Goal: Task Accomplishment & Management: Manage account settings

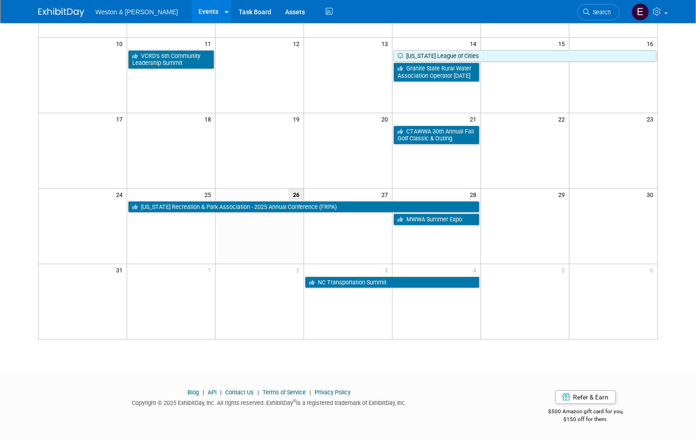
scroll to position [78, 0]
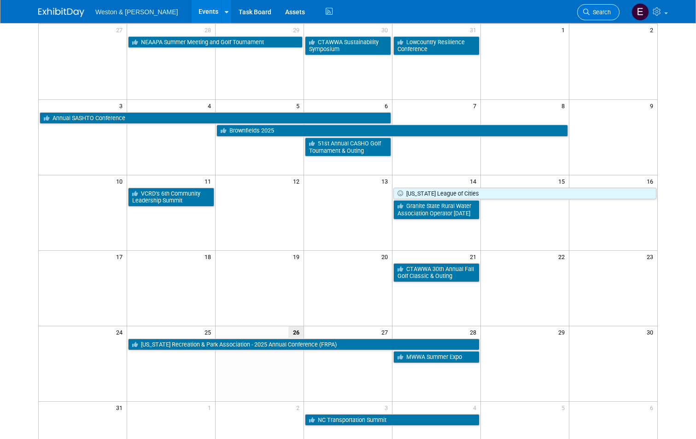
click at [611, 13] on span "Search" at bounding box center [600, 12] width 21 height 7
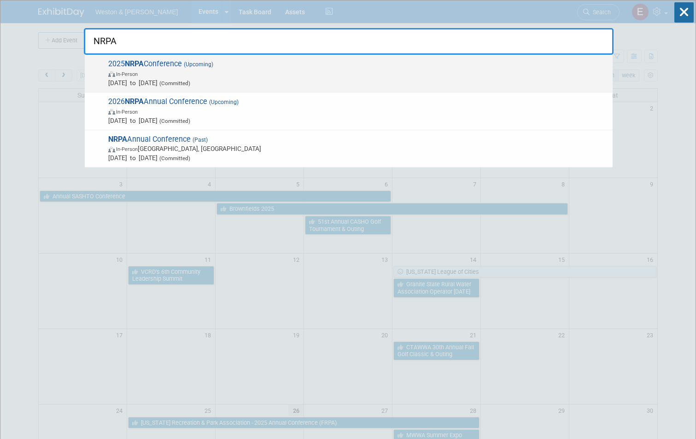
click at [259, 78] on span "Sep 16, 2025 to Sep 18, 2025 (Committed)" at bounding box center [358, 82] width 500 height 9
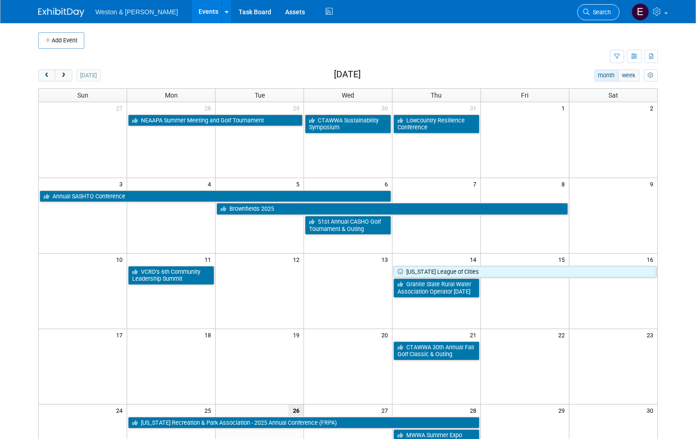
click at [611, 11] on span "Search" at bounding box center [600, 12] width 21 height 7
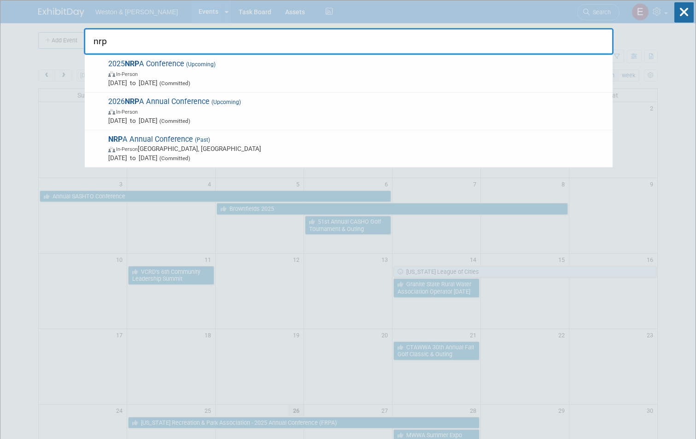
type input "nrpa"
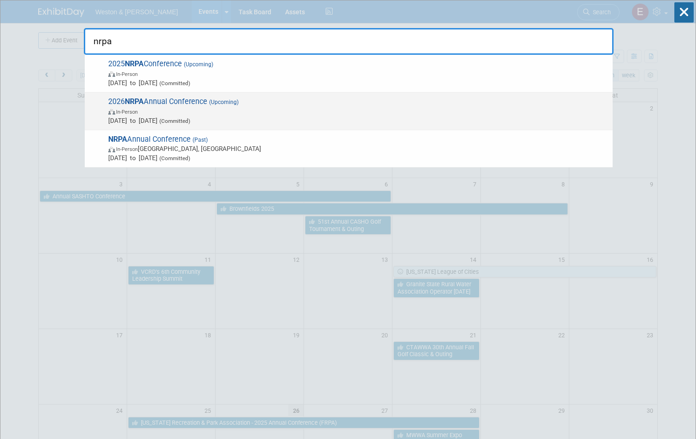
click at [258, 114] on span "In-Person" at bounding box center [358, 111] width 500 height 9
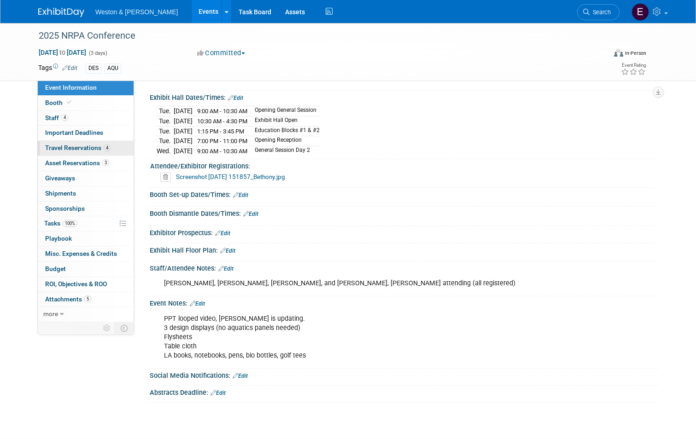
click at [49, 147] on span "Travel Reservations 4" at bounding box center [77, 147] width 65 height 7
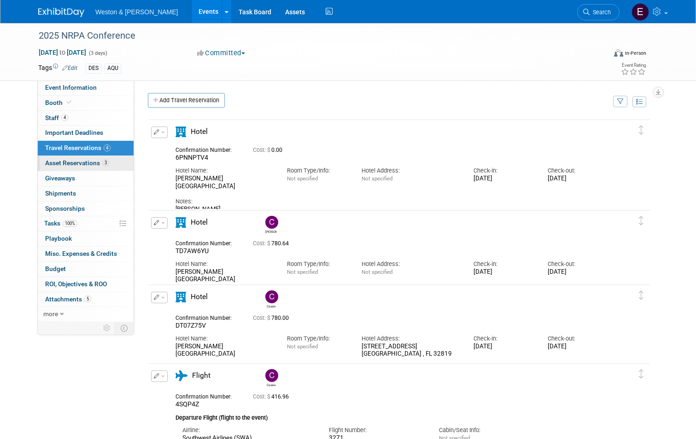
click at [51, 163] on span "Asset Reservations 3" at bounding box center [77, 162] width 64 height 7
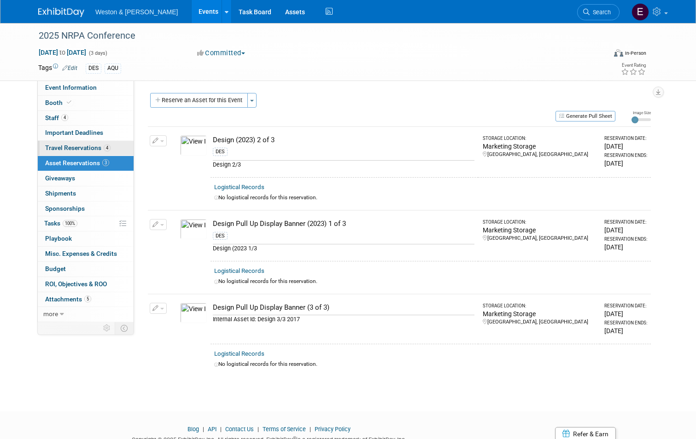
scroll to position [35, 0]
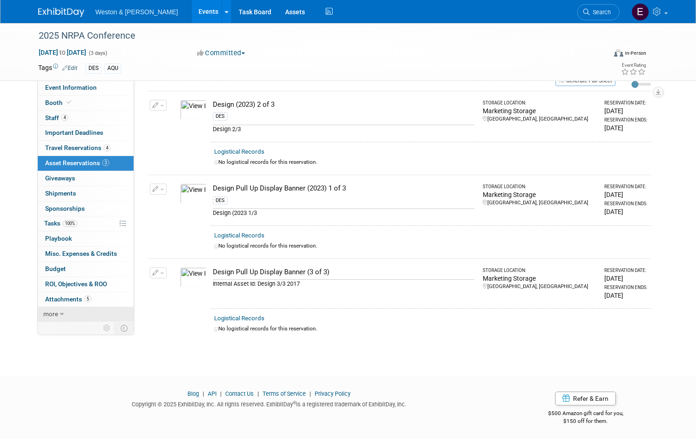
click at [52, 312] on span "more" at bounding box center [50, 313] width 15 height 7
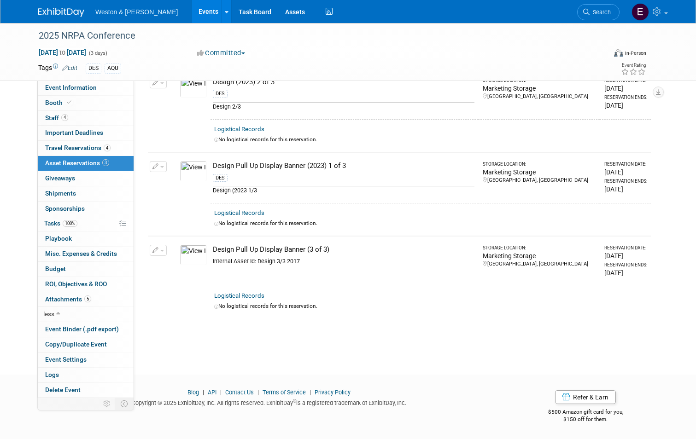
scroll to position [0, 0]
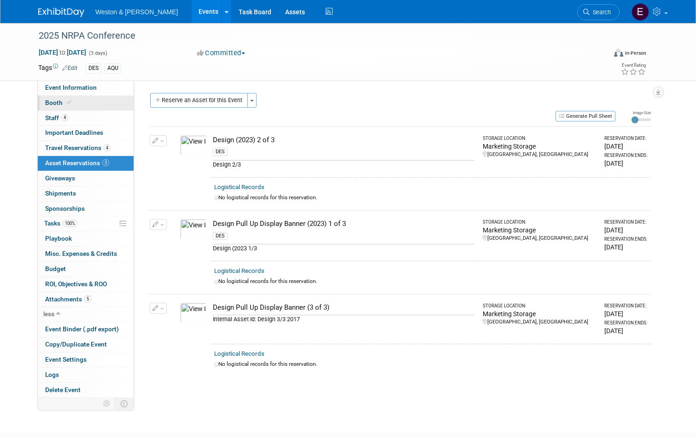
click at [55, 106] on span "Booth" at bounding box center [59, 102] width 28 height 7
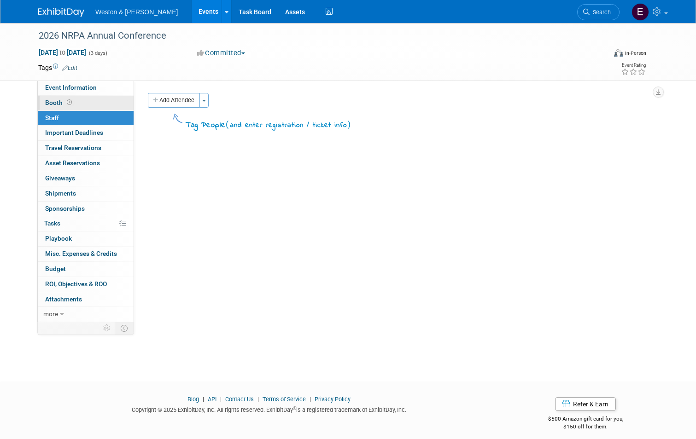
drag, startPoint x: 82, startPoint y: 92, endPoint x: 81, endPoint y: 106, distance: 14.3
click at [82, 92] on link "Event Information" at bounding box center [86, 88] width 96 height 15
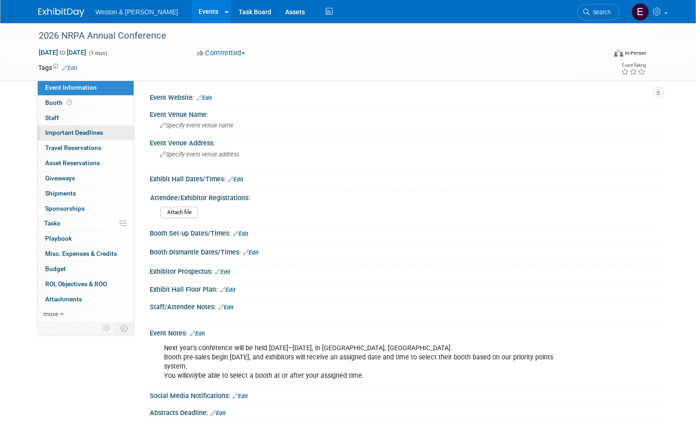
click at [78, 141] on link "Important Deadlines" at bounding box center [86, 133] width 96 height 15
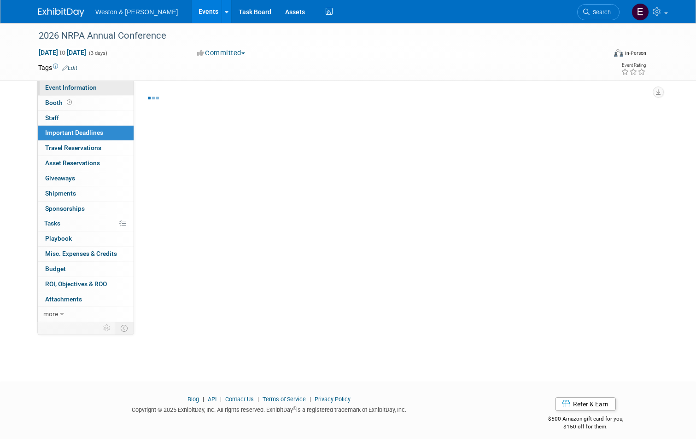
click at [85, 84] on span "Event Information" at bounding box center [71, 87] width 52 height 7
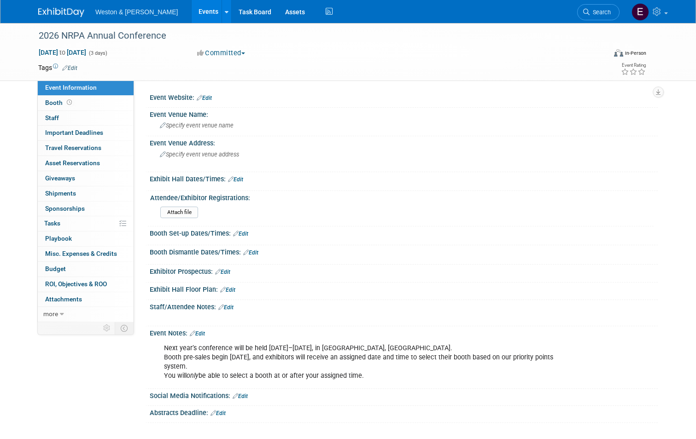
scroll to position [83, 0]
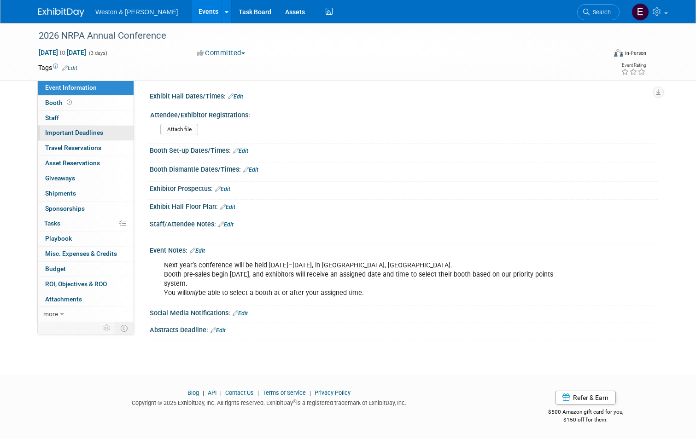
click at [70, 130] on span "Important Deadlines" at bounding box center [74, 132] width 58 height 7
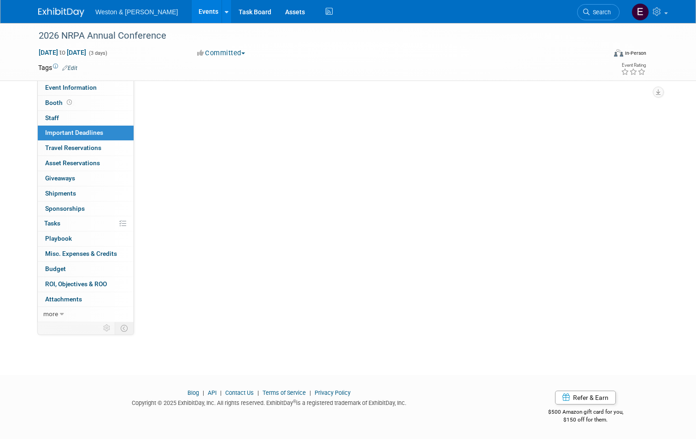
scroll to position [0, 0]
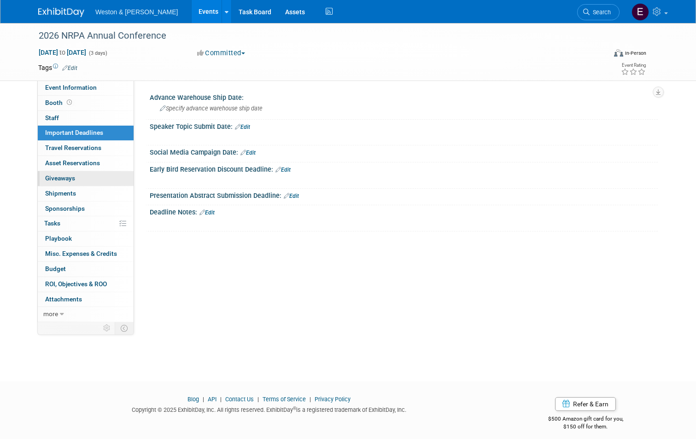
click at [70, 171] on link "0 Giveaways 0" at bounding box center [86, 178] width 96 height 15
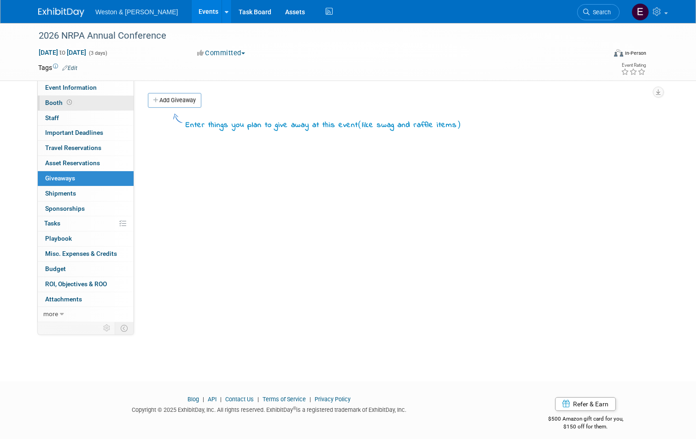
click at [64, 107] on link "Booth" at bounding box center [86, 103] width 96 height 15
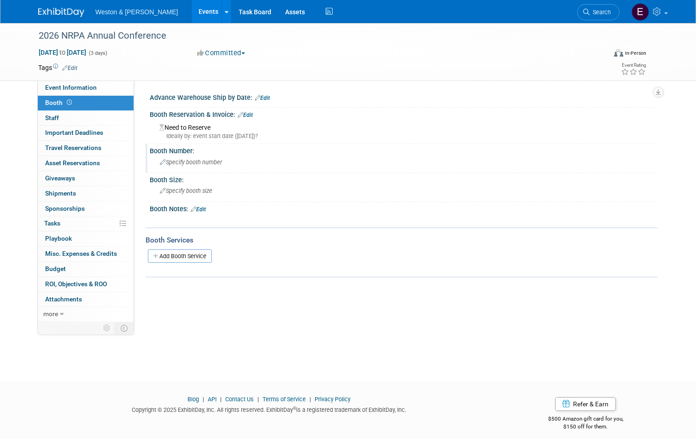
click at [175, 163] on span "Specify booth number" at bounding box center [191, 162] width 62 height 7
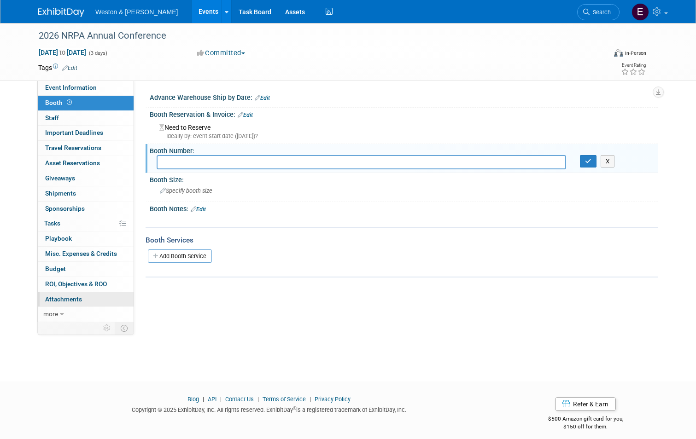
click at [66, 300] on span "Attachments 0" at bounding box center [63, 299] width 37 height 7
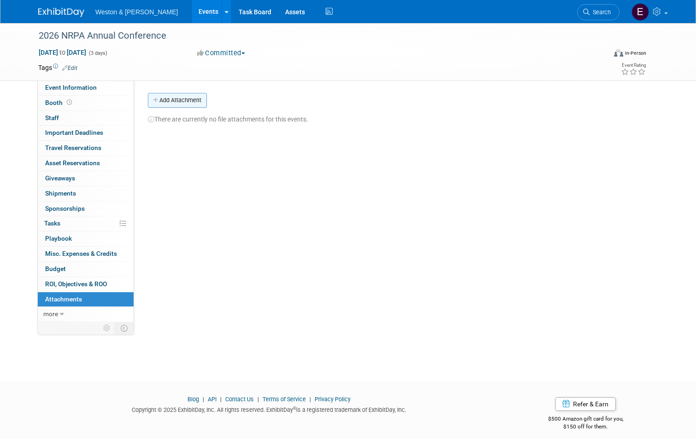
click at [167, 96] on button "Add Attachment" at bounding box center [177, 100] width 59 height 15
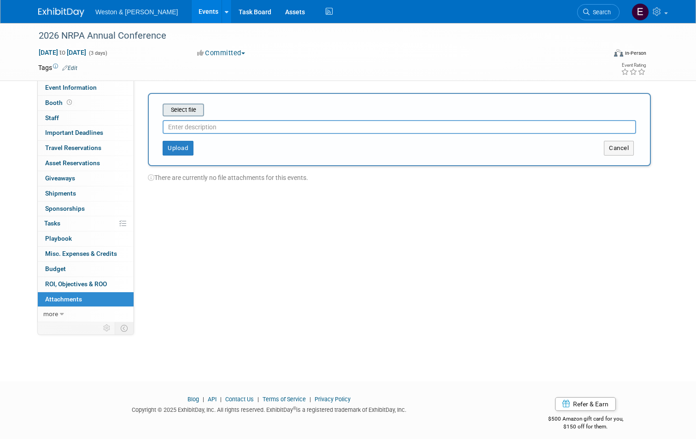
click at [179, 111] on input "file" at bounding box center [149, 110] width 110 height 11
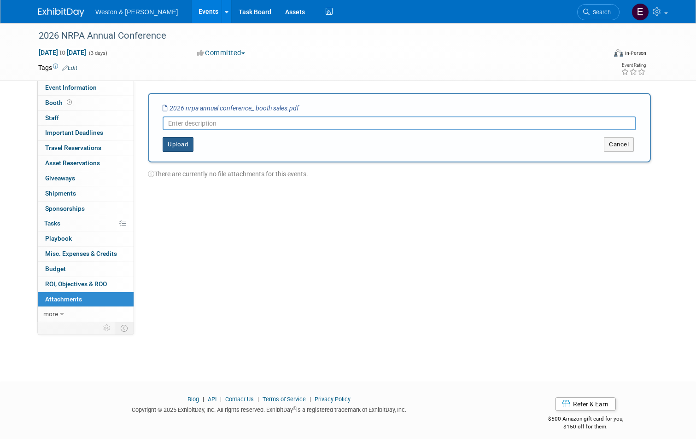
click at [180, 143] on button "Upload" at bounding box center [178, 144] width 31 height 15
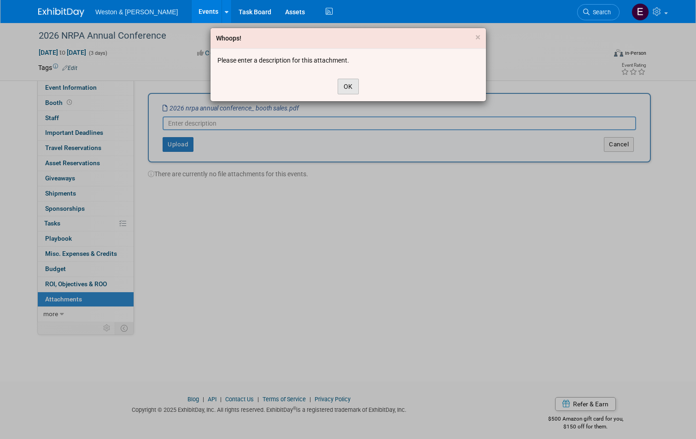
click at [348, 82] on button "OK" at bounding box center [348, 87] width 21 height 16
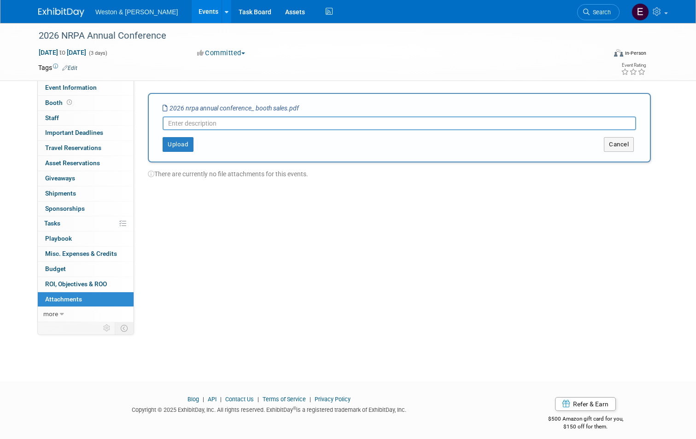
click at [243, 122] on input "text" at bounding box center [400, 124] width 474 height 14
type input "Booth Registration"
click at [185, 145] on button "Upload" at bounding box center [178, 144] width 31 height 15
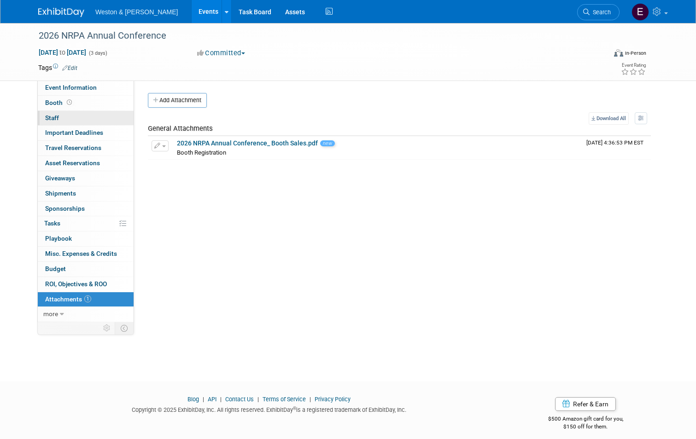
click at [70, 123] on link "0 Staff 0" at bounding box center [86, 118] width 96 height 15
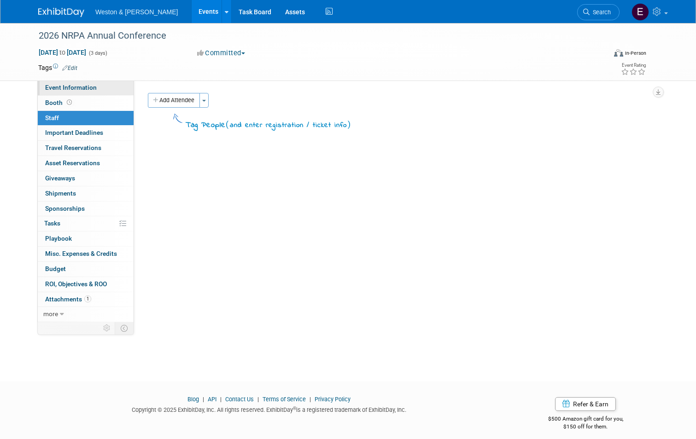
click at [51, 89] on span "Event Information" at bounding box center [71, 87] width 52 height 7
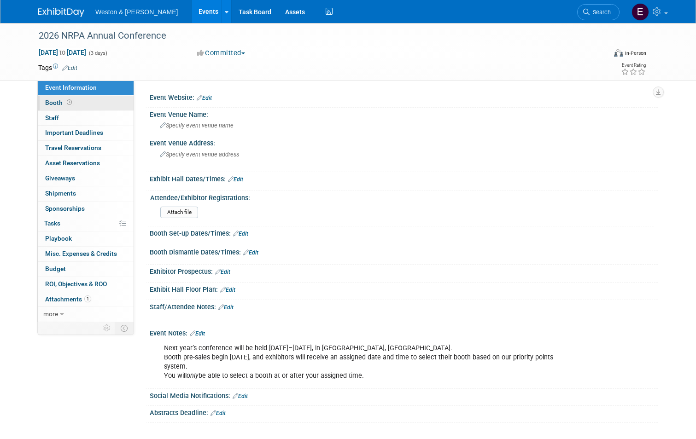
click at [47, 101] on span "Booth" at bounding box center [59, 102] width 29 height 7
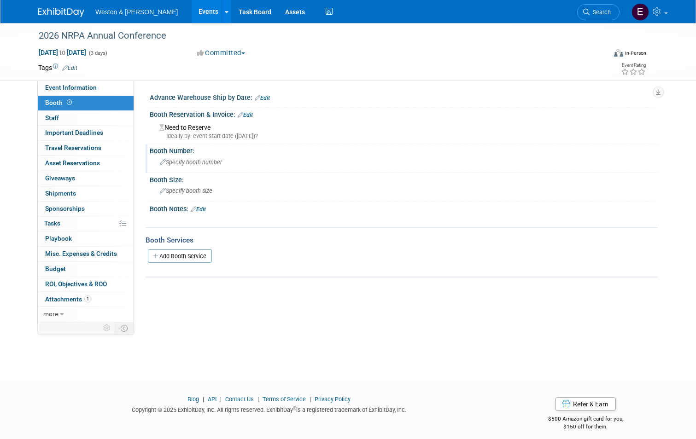
click at [181, 161] on span "Specify booth number" at bounding box center [191, 162] width 62 height 7
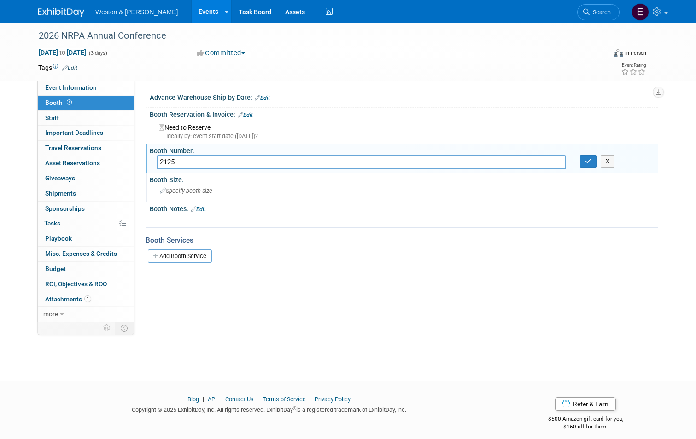
type input "2125"
click at [215, 189] on div "Specify booth size" at bounding box center [404, 191] width 494 height 14
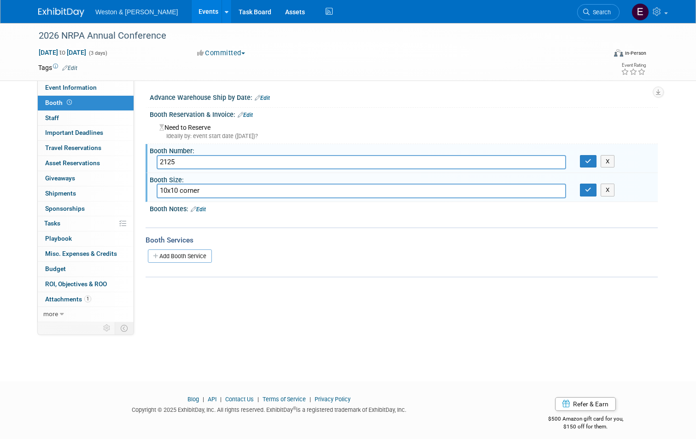
type input "10x10 corner"
click at [597, 190] on button "button" at bounding box center [588, 190] width 17 height 13
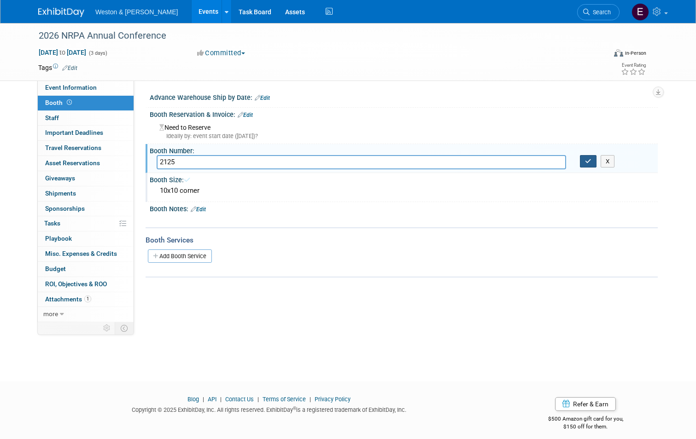
click at [592, 161] on icon "button" at bounding box center [588, 161] width 6 height 6
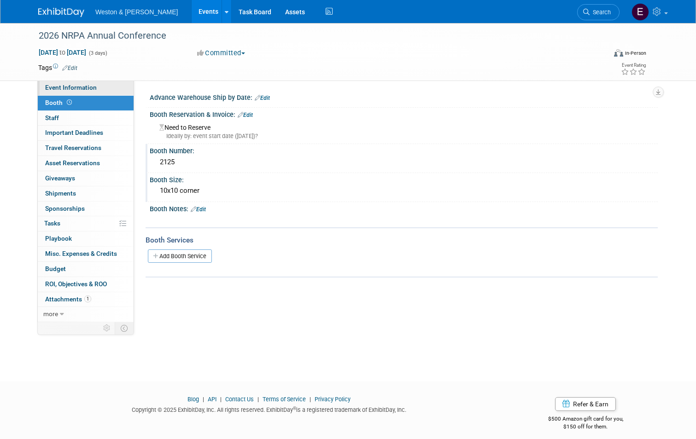
click at [58, 89] on span "Event Information" at bounding box center [71, 87] width 52 height 7
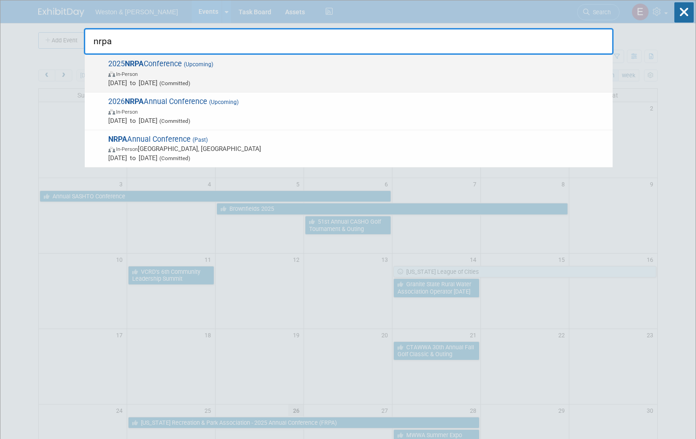
type input "nrpa"
click at [309, 70] on span "In-Person" at bounding box center [358, 73] width 500 height 9
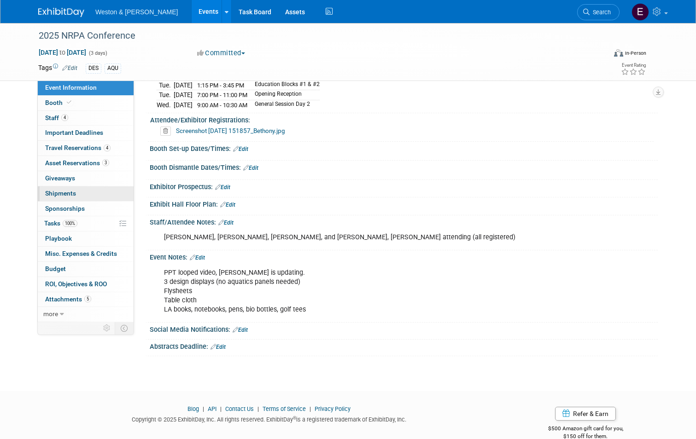
click at [65, 188] on link "0 Shipments 0" at bounding box center [86, 194] width 96 height 15
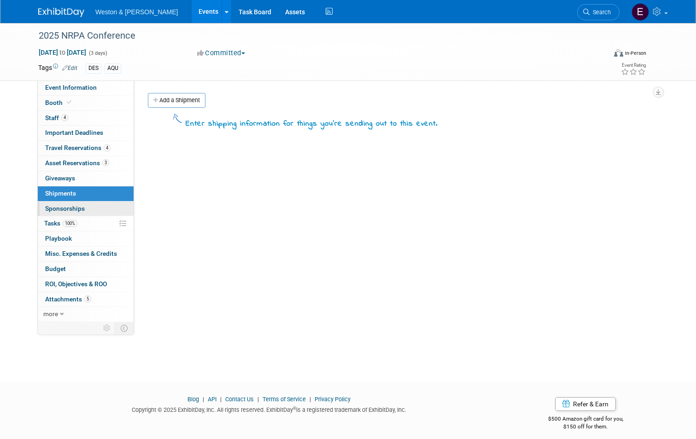
click at [63, 208] on span "Sponsorships 0" at bounding box center [65, 208] width 40 height 7
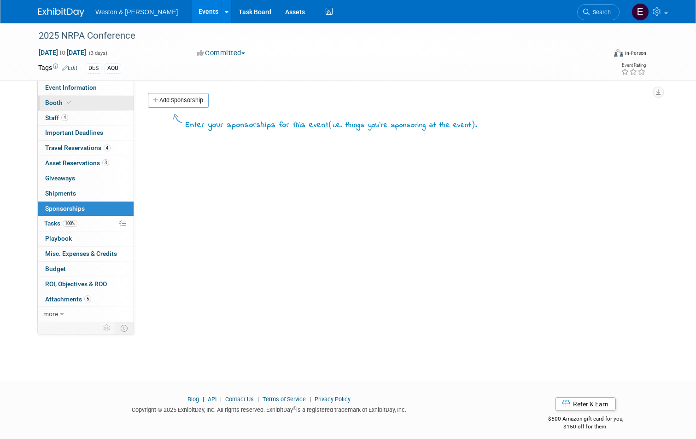
click at [69, 102] on link "Booth" at bounding box center [86, 103] width 96 height 15
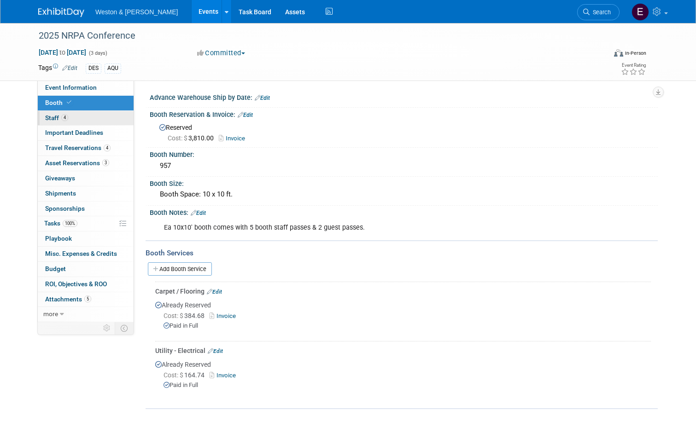
click at [76, 117] on link "4 Staff 4" at bounding box center [86, 118] width 96 height 15
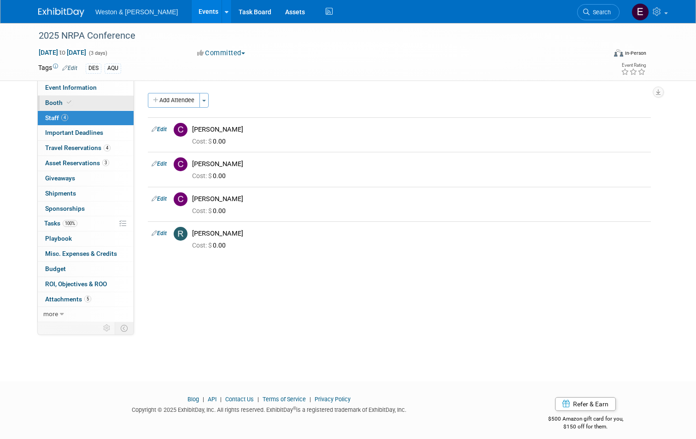
click at [84, 102] on link "Booth" at bounding box center [86, 103] width 96 height 15
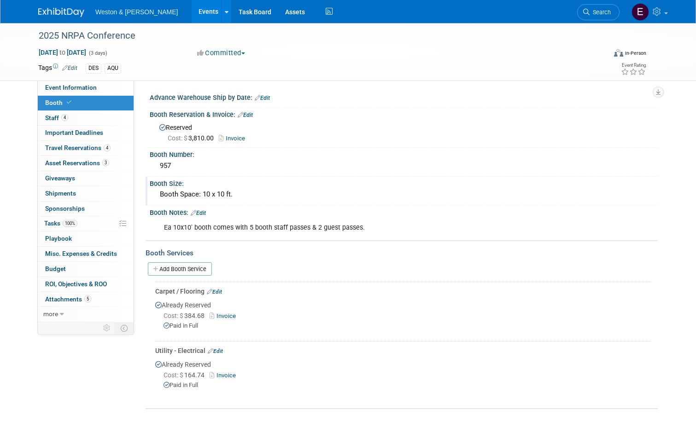
scroll to position [68, 0]
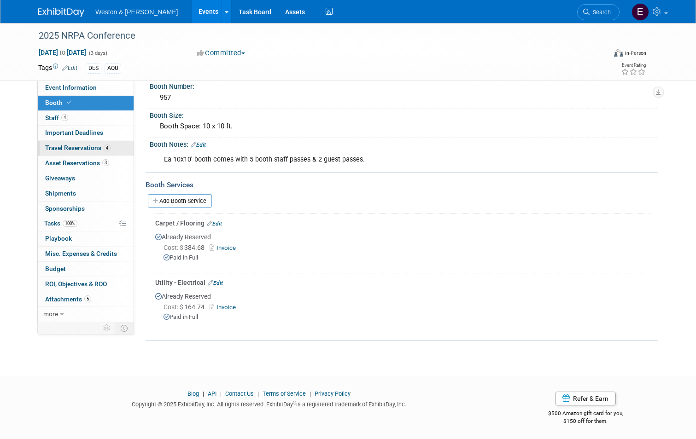
click at [60, 148] on span "Travel Reservations 4" at bounding box center [77, 147] width 65 height 7
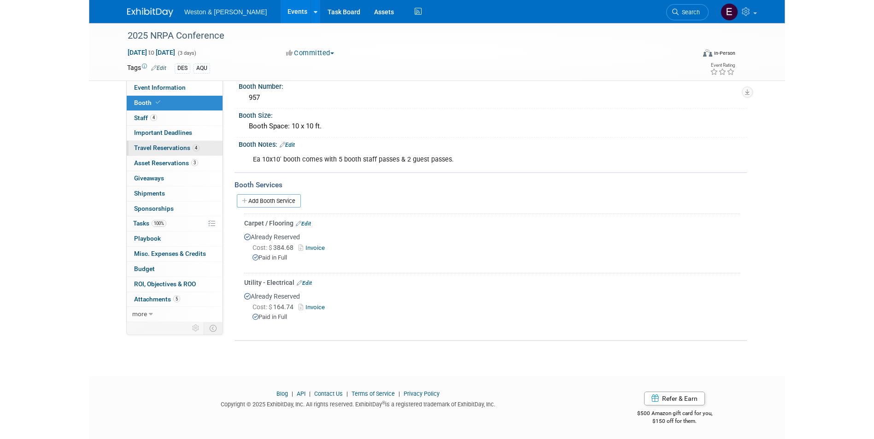
scroll to position [0, 0]
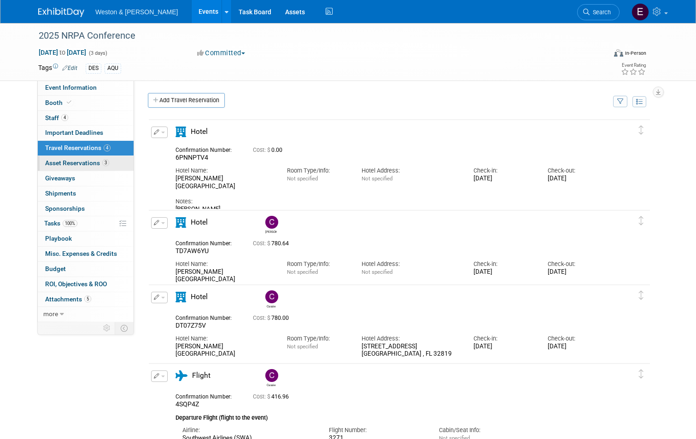
click at [55, 161] on span "Asset Reservations 3" at bounding box center [77, 162] width 64 height 7
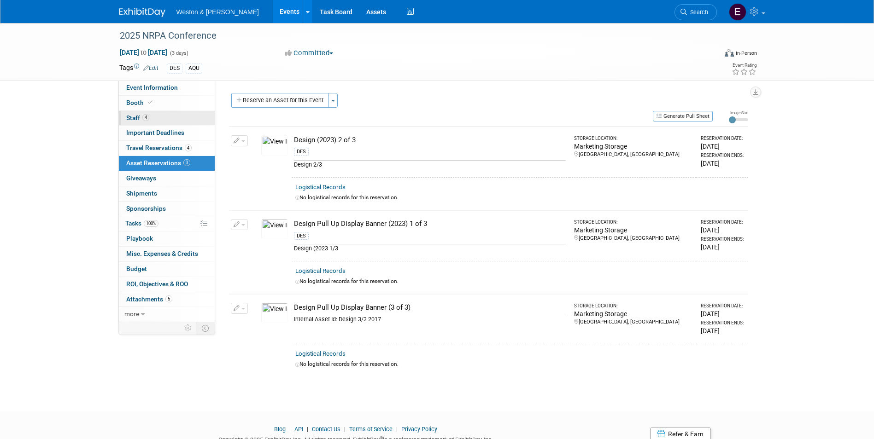
click at [148, 120] on span "4" at bounding box center [145, 117] width 7 height 7
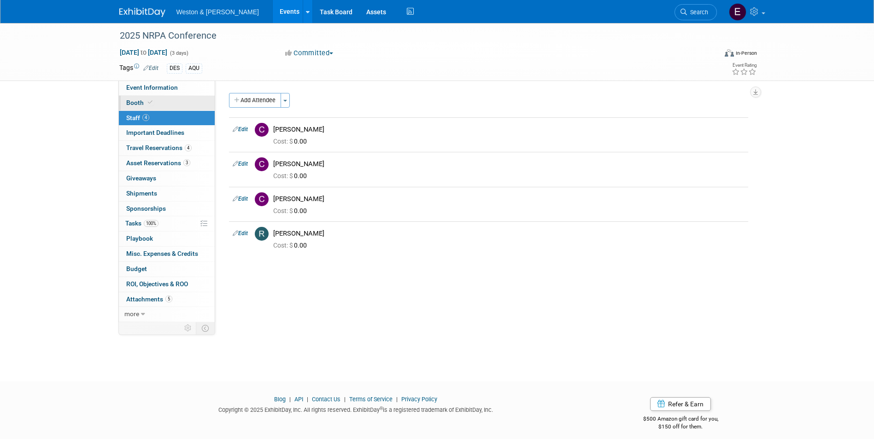
click at [159, 108] on link "Booth" at bounding box center [167, 103] width 96 height 15
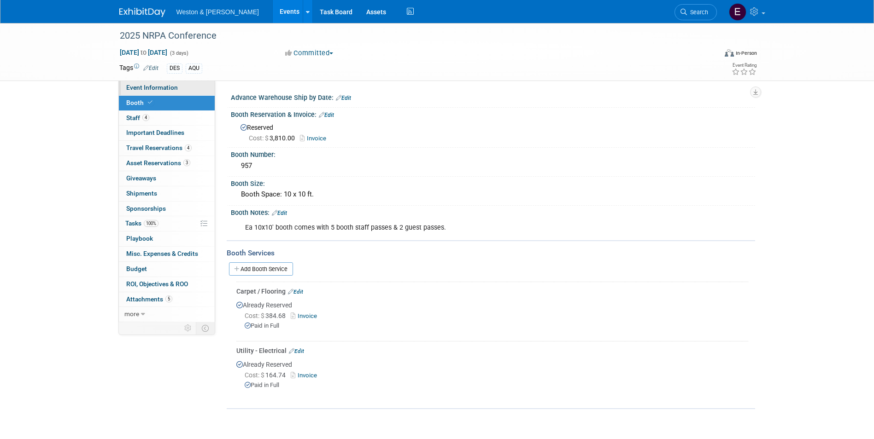
click at [166, 89] on span "Event Information" at bounding box center [152, 87] width 52 height 7
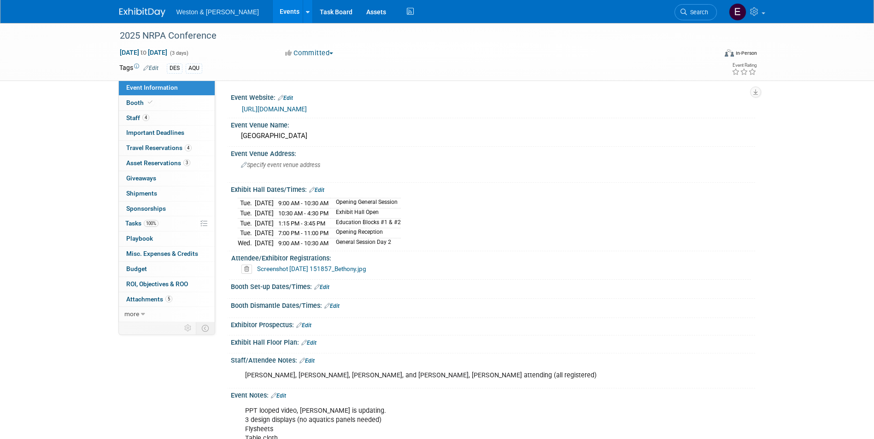
scroll to position [92, 0]
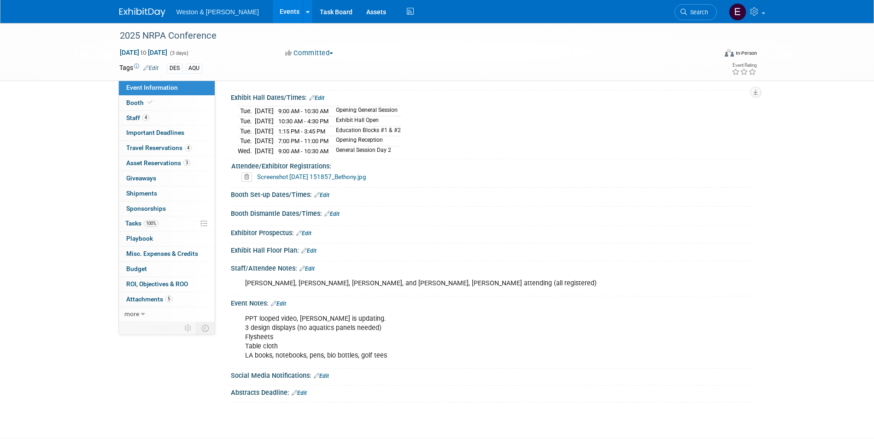
click at [299, 176] on link "Screenshot 2025-05-15 151857_Bethony.jpg" at bounding box center [311, 176] width 109 height 7
click at [146, 303] on link "5 Attachments 5" at bounding box center [167, 300] width 96 height 15
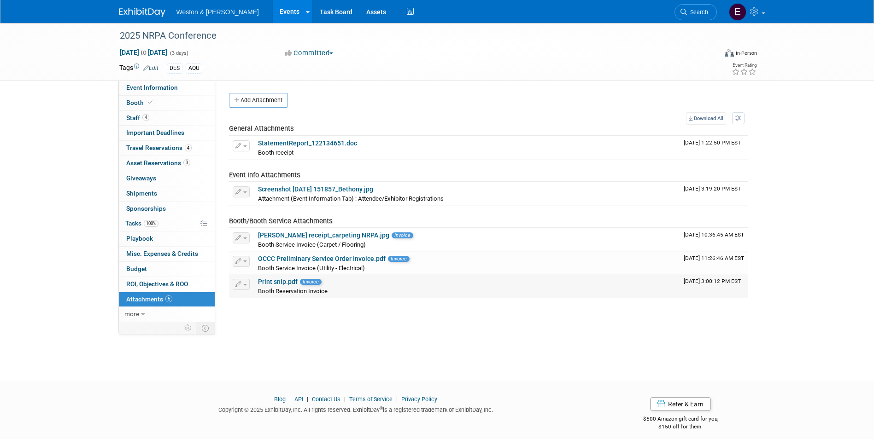
click at [275, 279] on link "Print snip.pdf" at bounding box center [278, 281] width 40 height 7
